Goal: Task Accomplishment & Management: Manage account settings

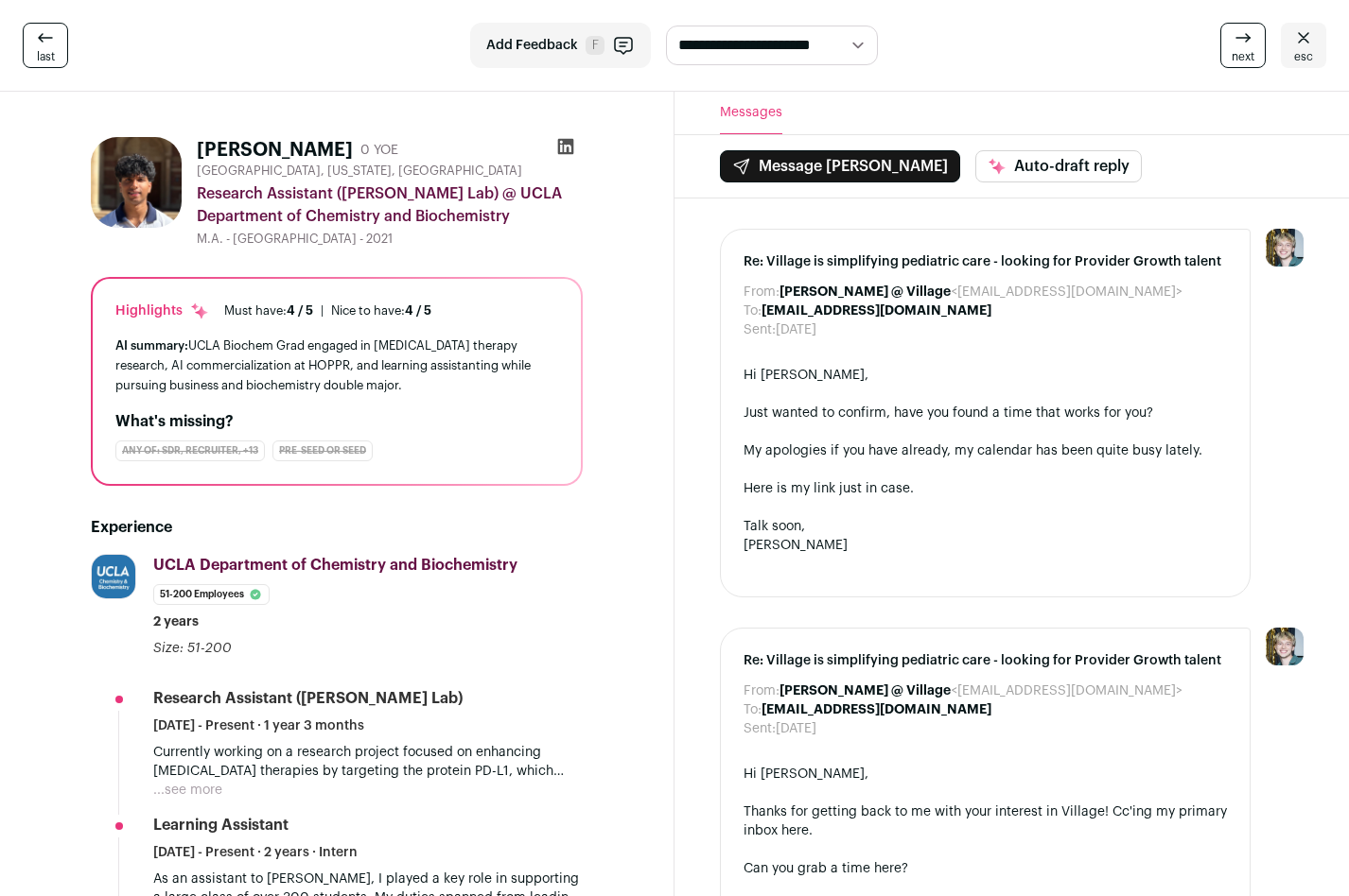
click at [263, 151] on h1 "[PERSON_NAME]" at bounding box center [275, 150] width 156 height 27
click at [1308, 46] on icon at bounding box center [1303, 38] width 23 height 23
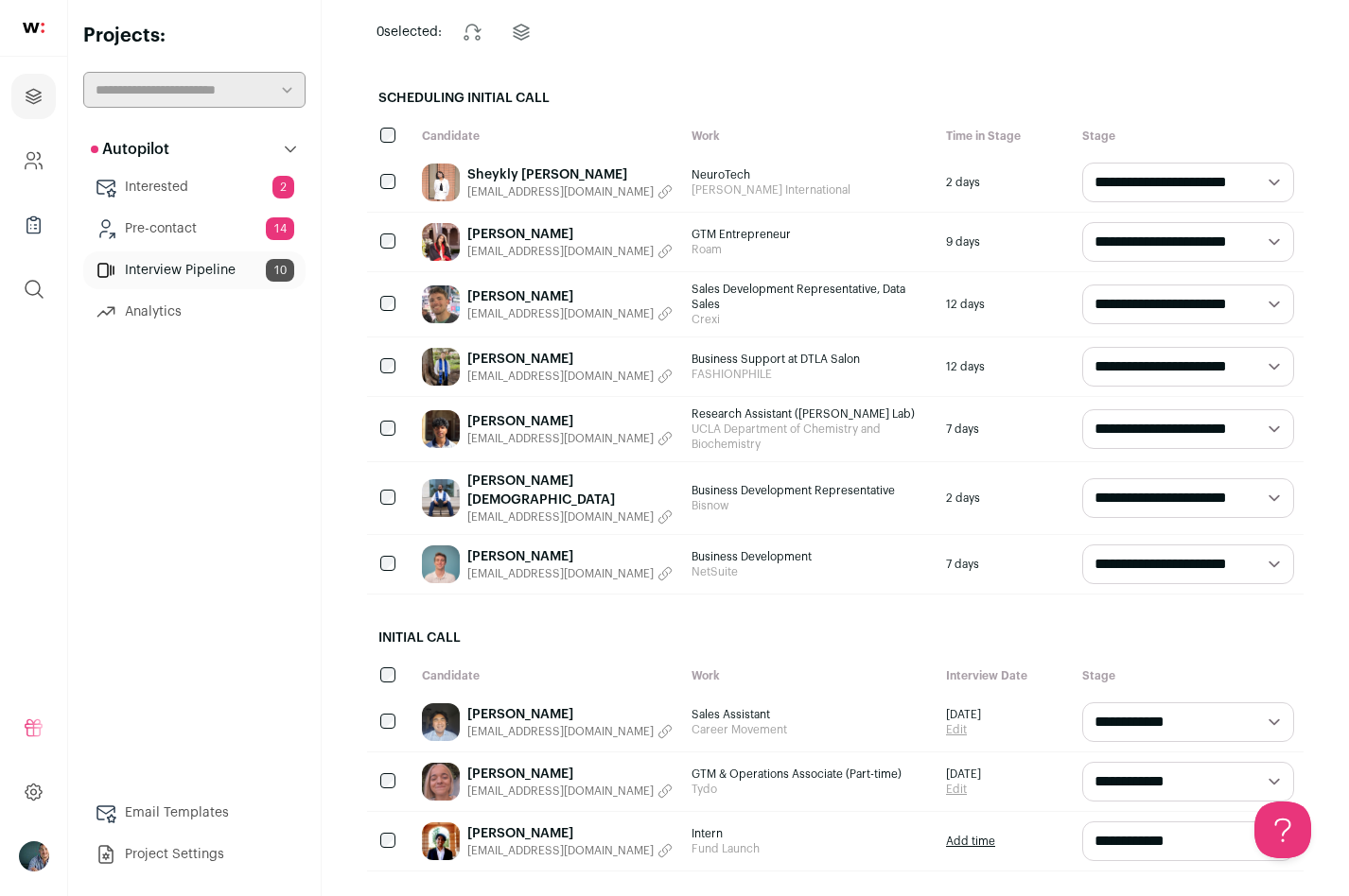
scroll to position [295, 0]
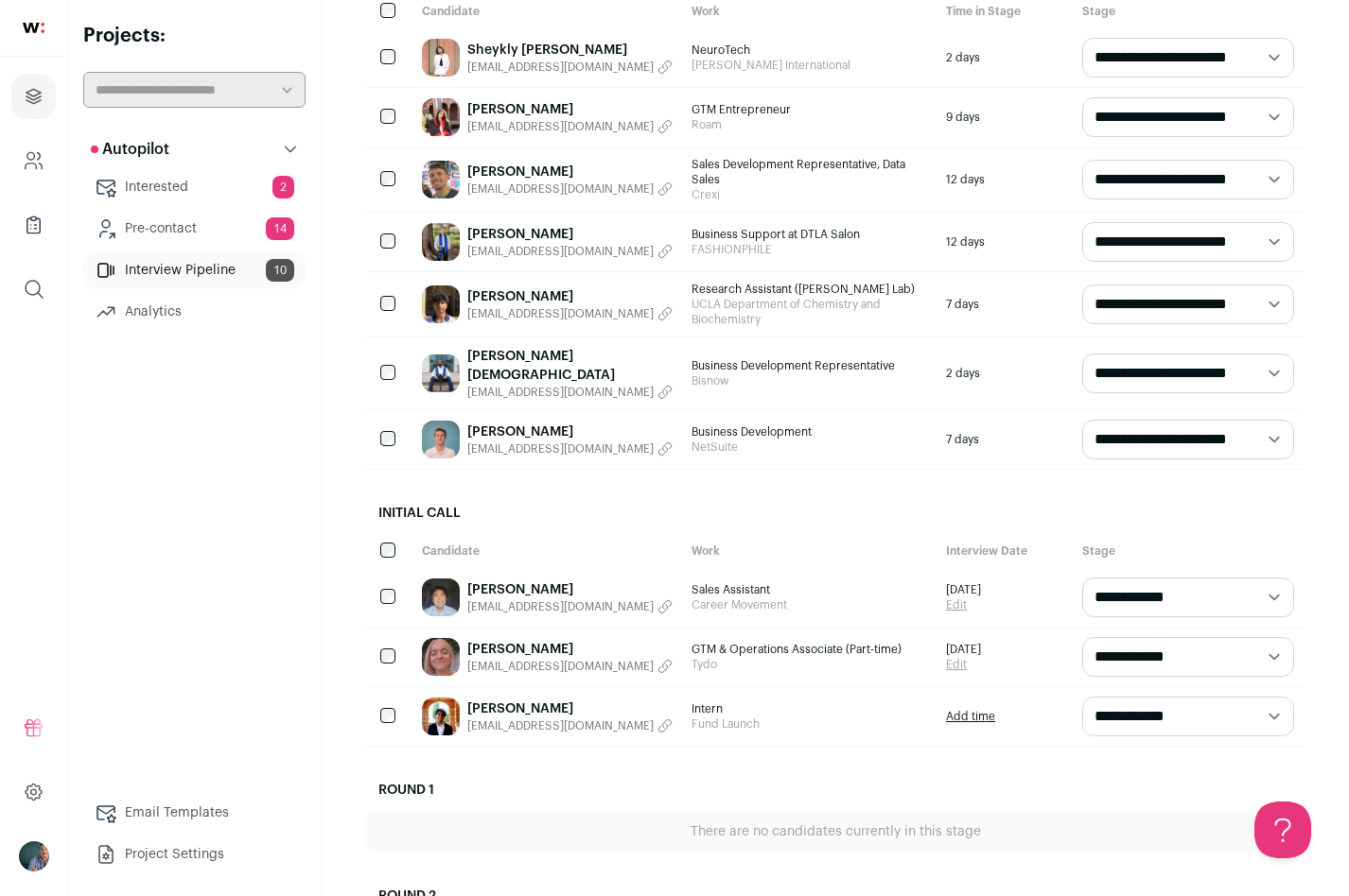
click at [421, 775] on h2 "Round 1" at bounding box center [834, 790] width 936 height 42
click at [510, 687] on div "[PERSON_NAME] [EMAIL_ADDRESS][DOMAIN_NAME]" at bounding box center [548, 716] width 270 height 59
click at [513, 699] on link "[PERSON_NAME]" at bounding box center [570, 708] width 205 height 19
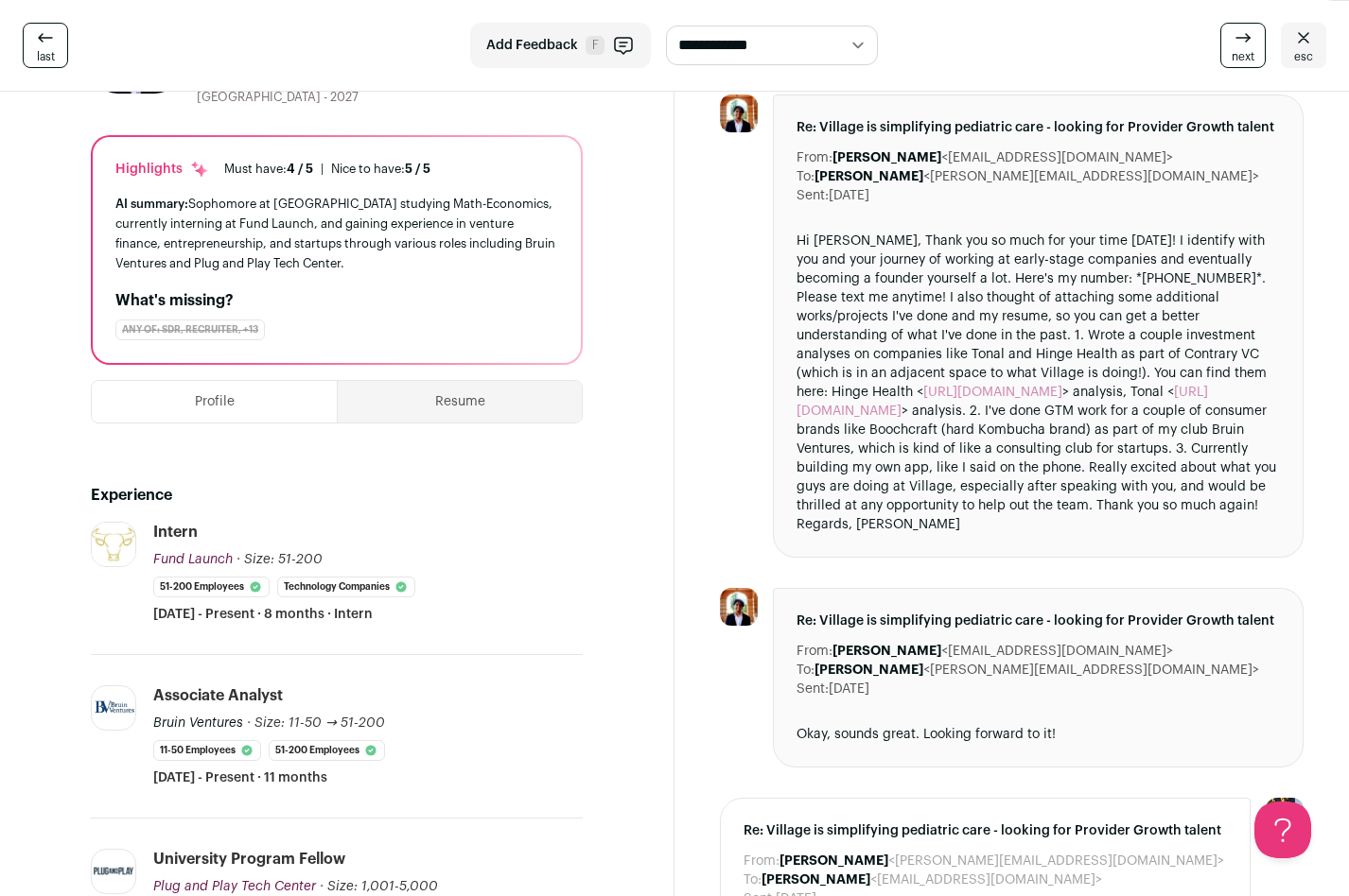
scroll to position [34, 0]
